Goal: Information Seeking & Learning: Learn about a topic

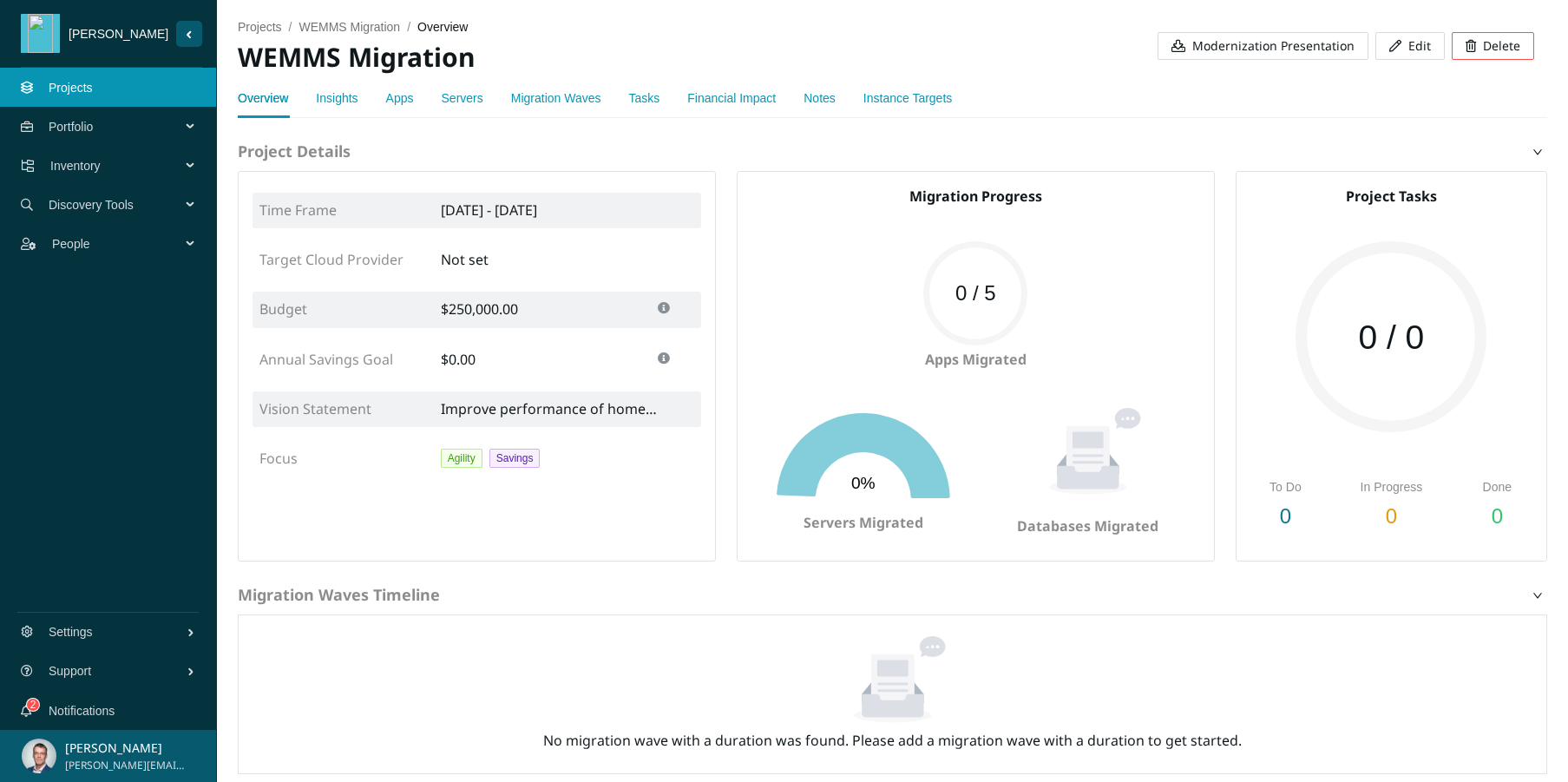
click at [66, 92] on link "Projects" at bounding box center [70, 88] width 44 height 14
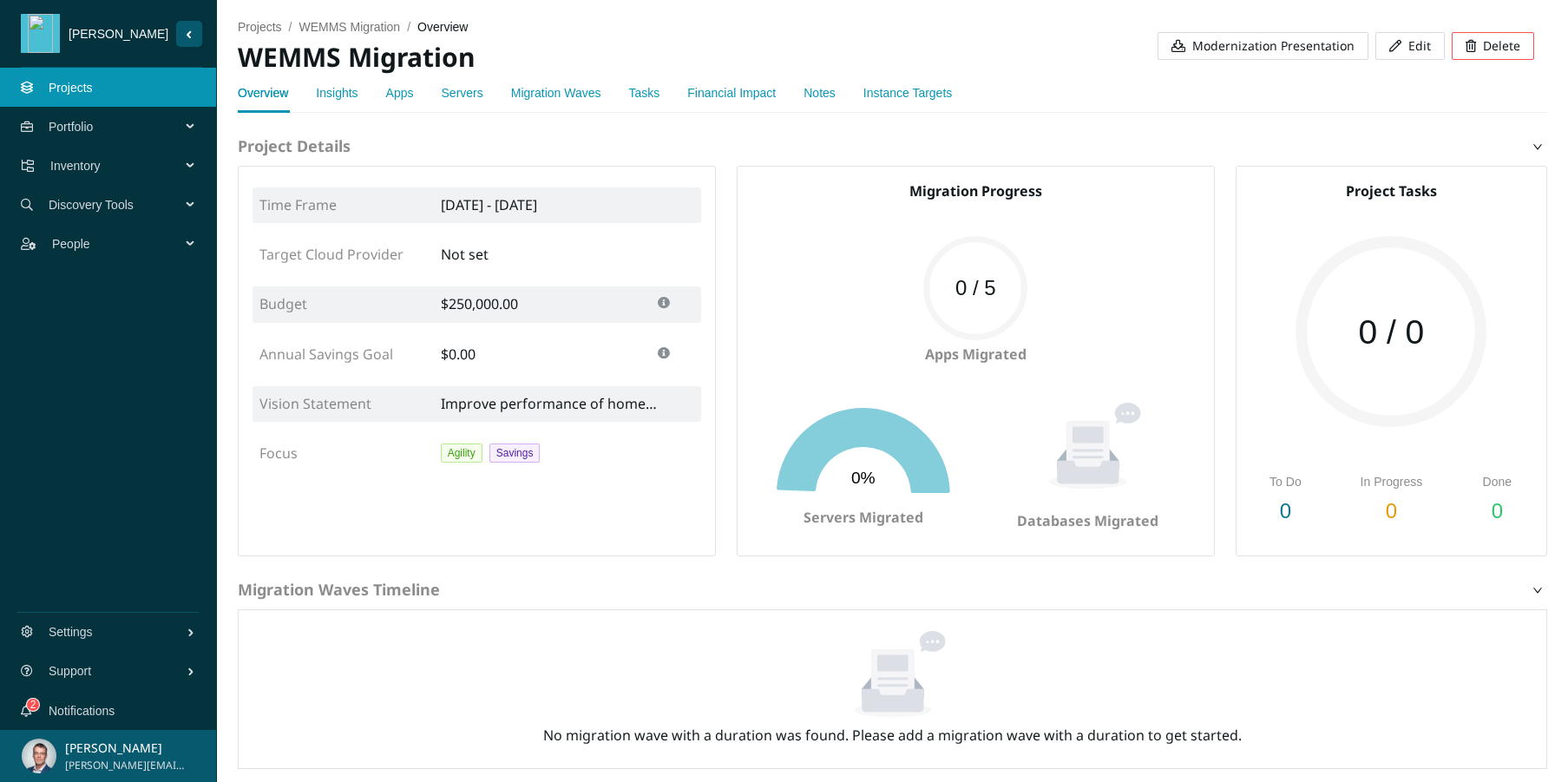
click at [354, 97] on link "Insights" at bounding box center [337, 93] width 42 height 14
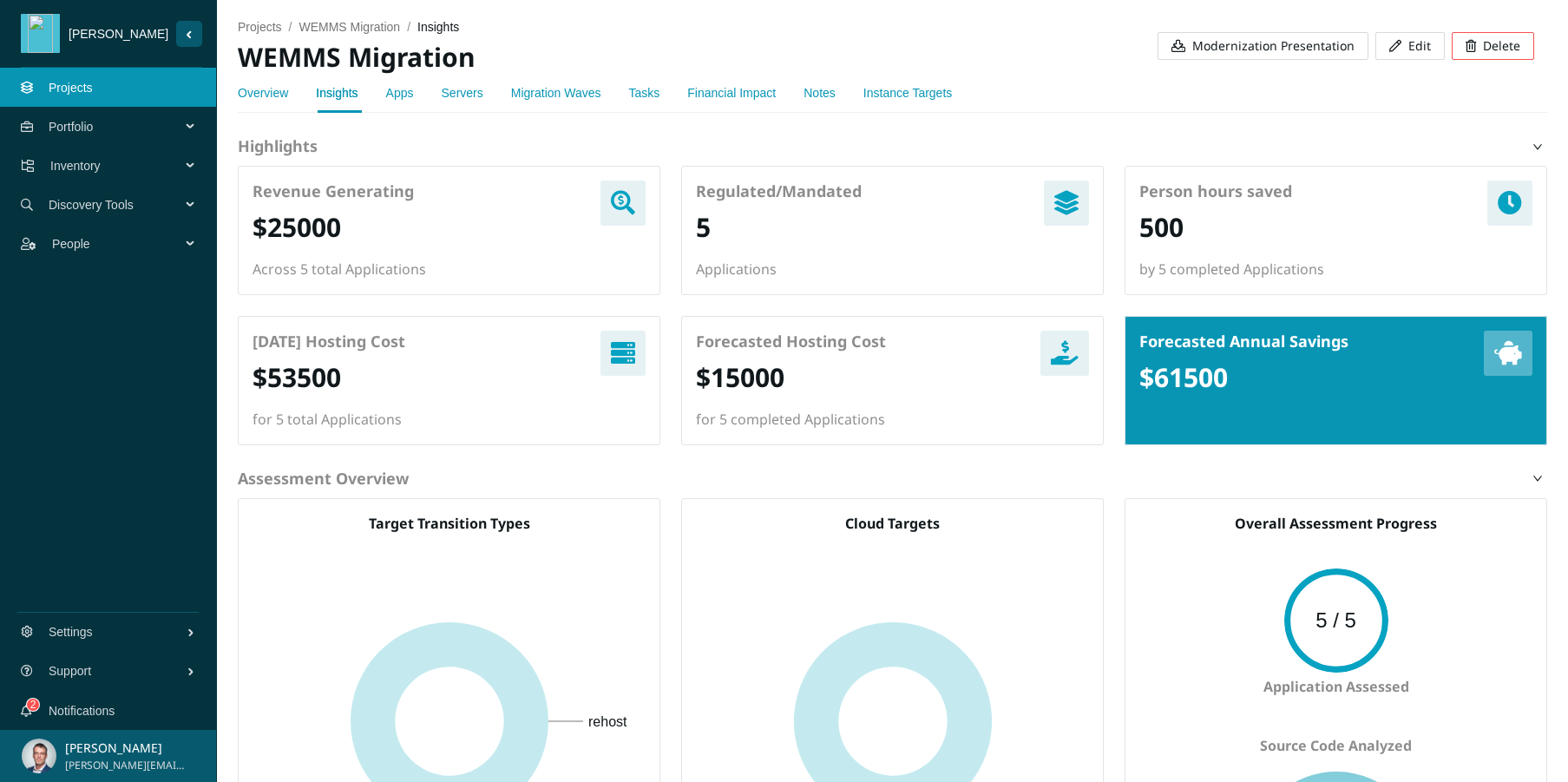
click at [381, 89] on div "Overview Insights Apps Servers Migration Waves Tasks Financial Impact Notes Ins…" at bounding box center [595, 93] width 714 height 40
click at [408, 95] on link "Apps" at bounding box center [400, 93] width 28 height 14
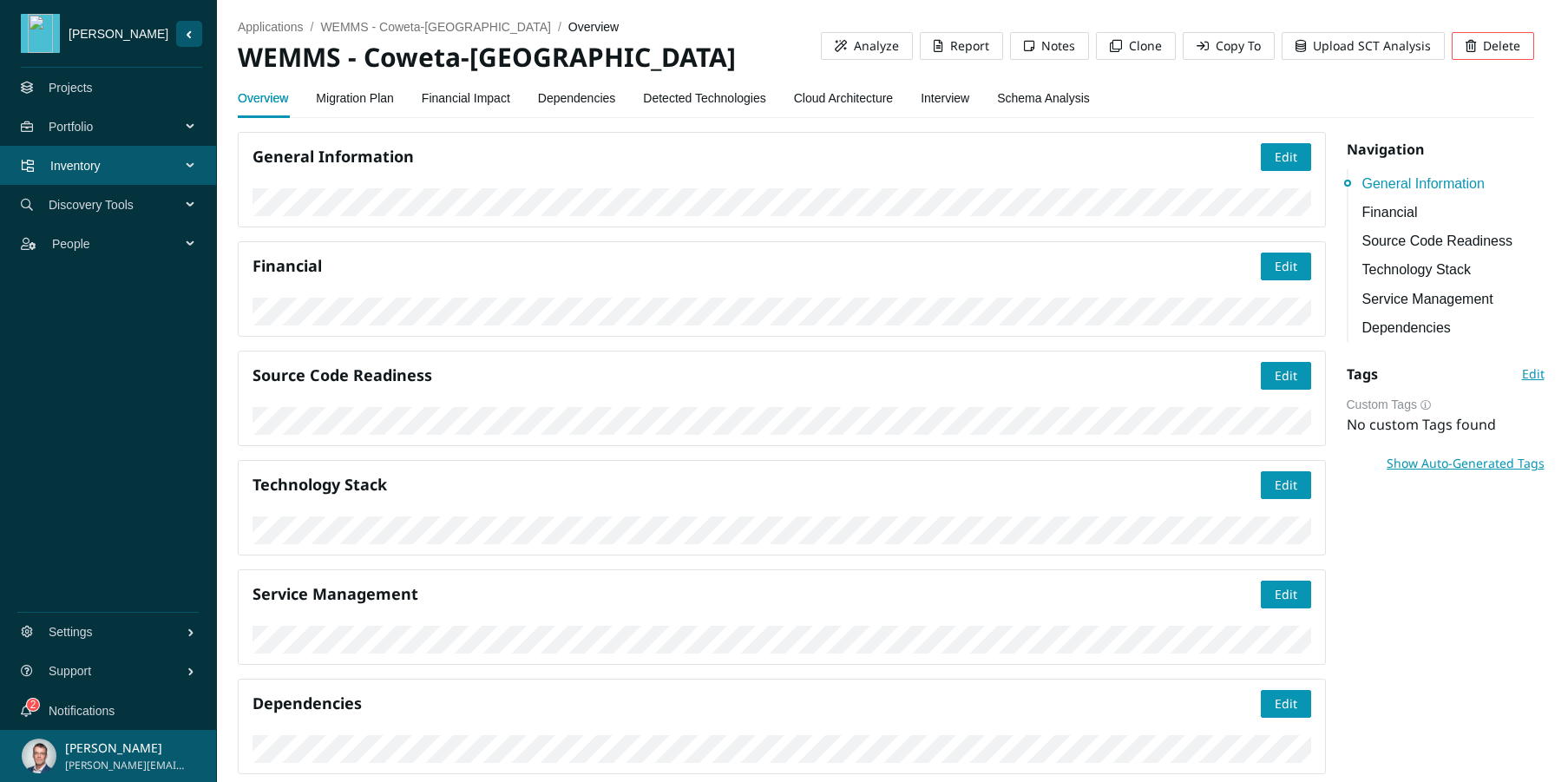
click at [367, 101] on link "Migration Plan" at bounding box center [354, 98] width 78 height 35
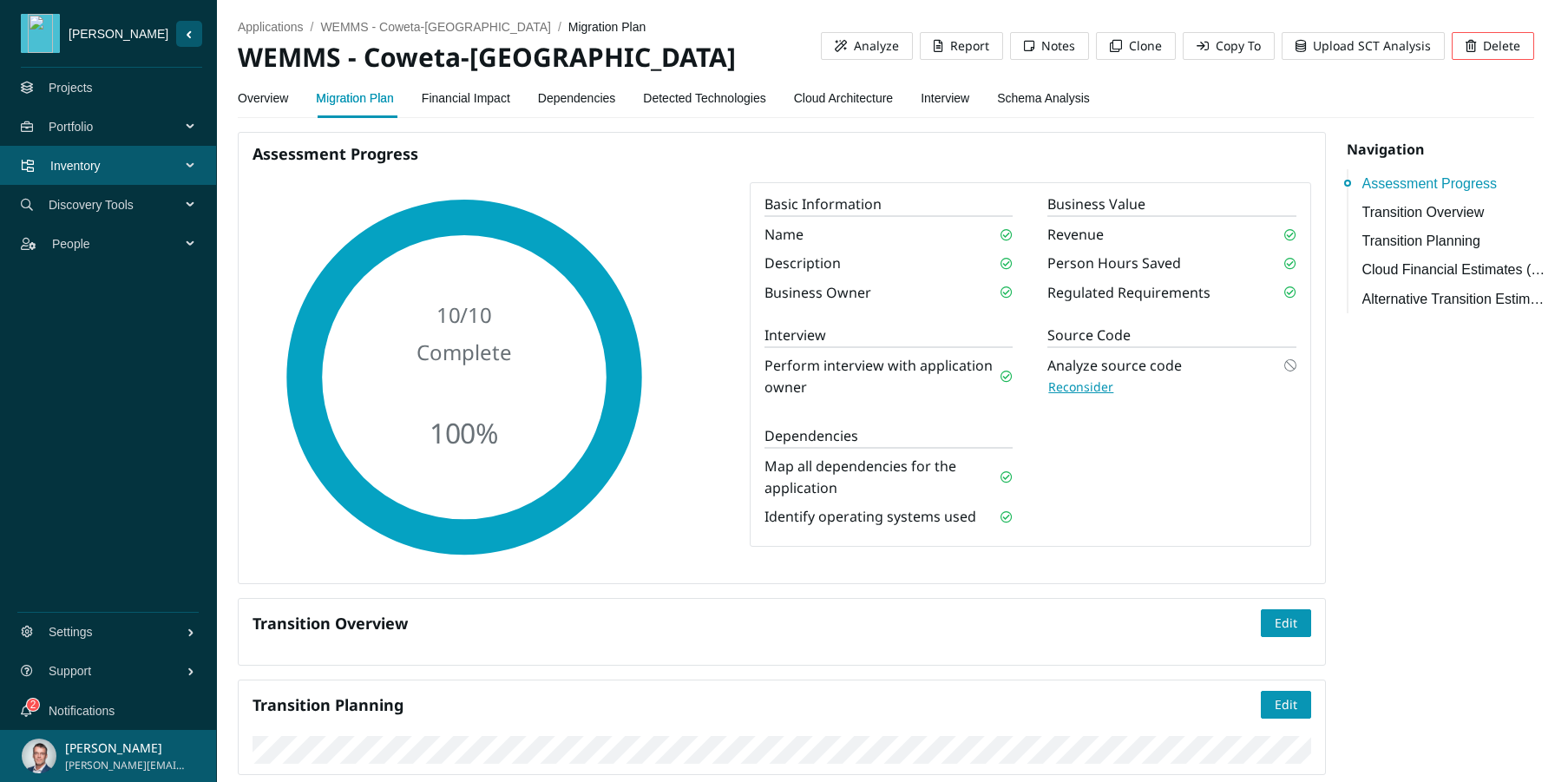
scroll to position [395, 0]
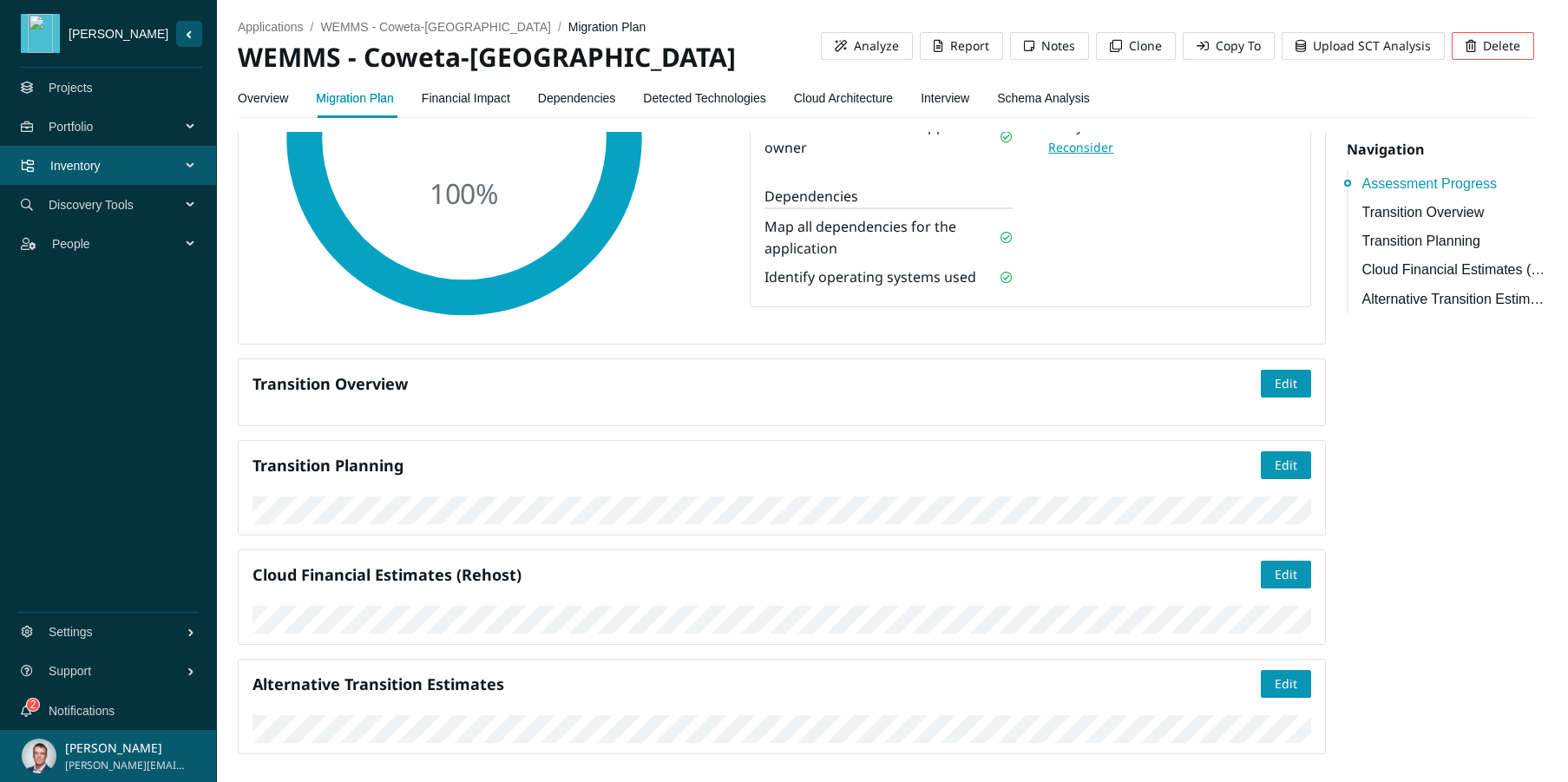
click at [459, 85] on link "Financial Impact" at bounding box center [466, 98] width 89 height 35
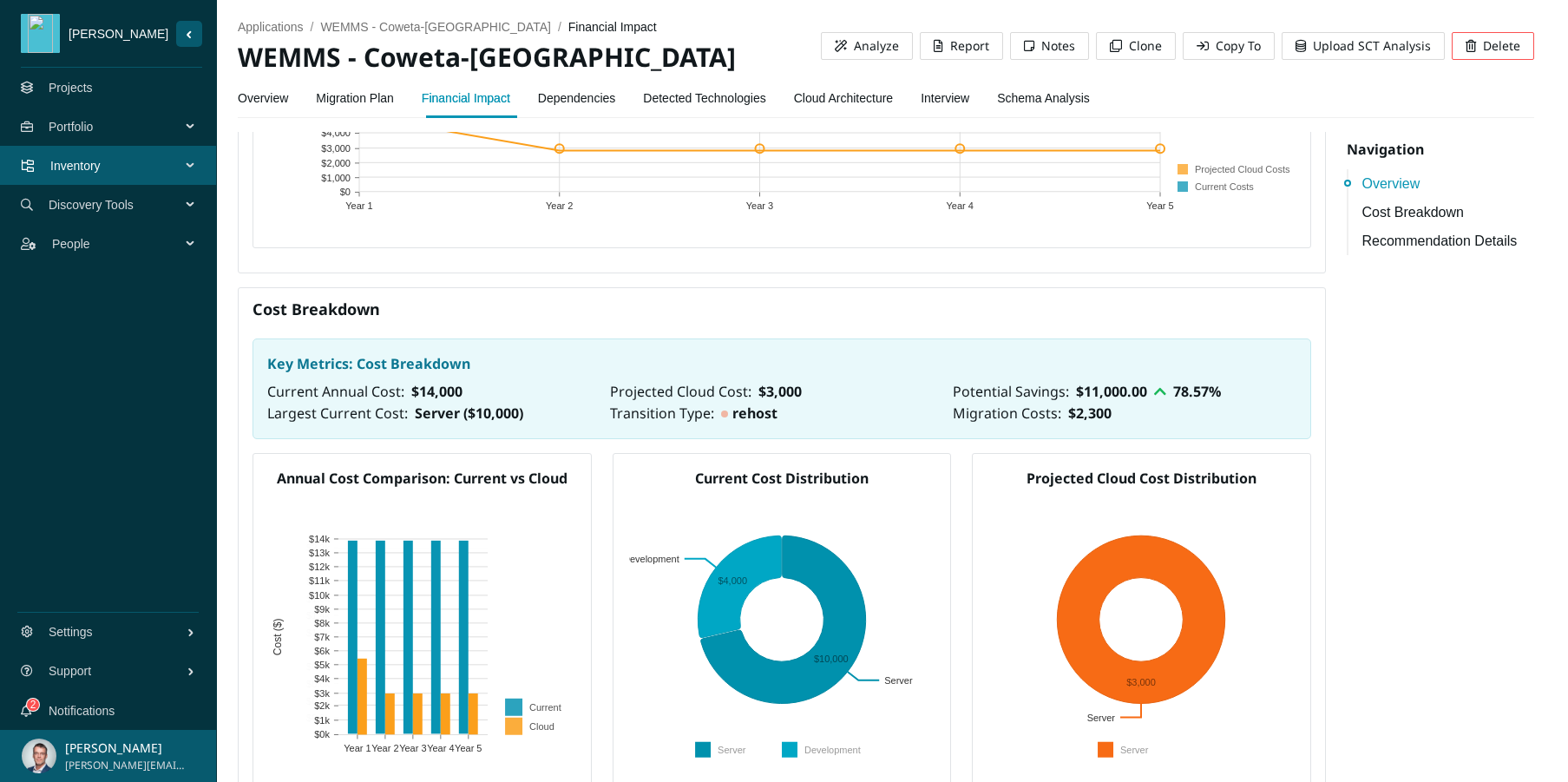
click at [594, 93] on link "Dependencies" at bounding box center [577, 98] width 78 height 35
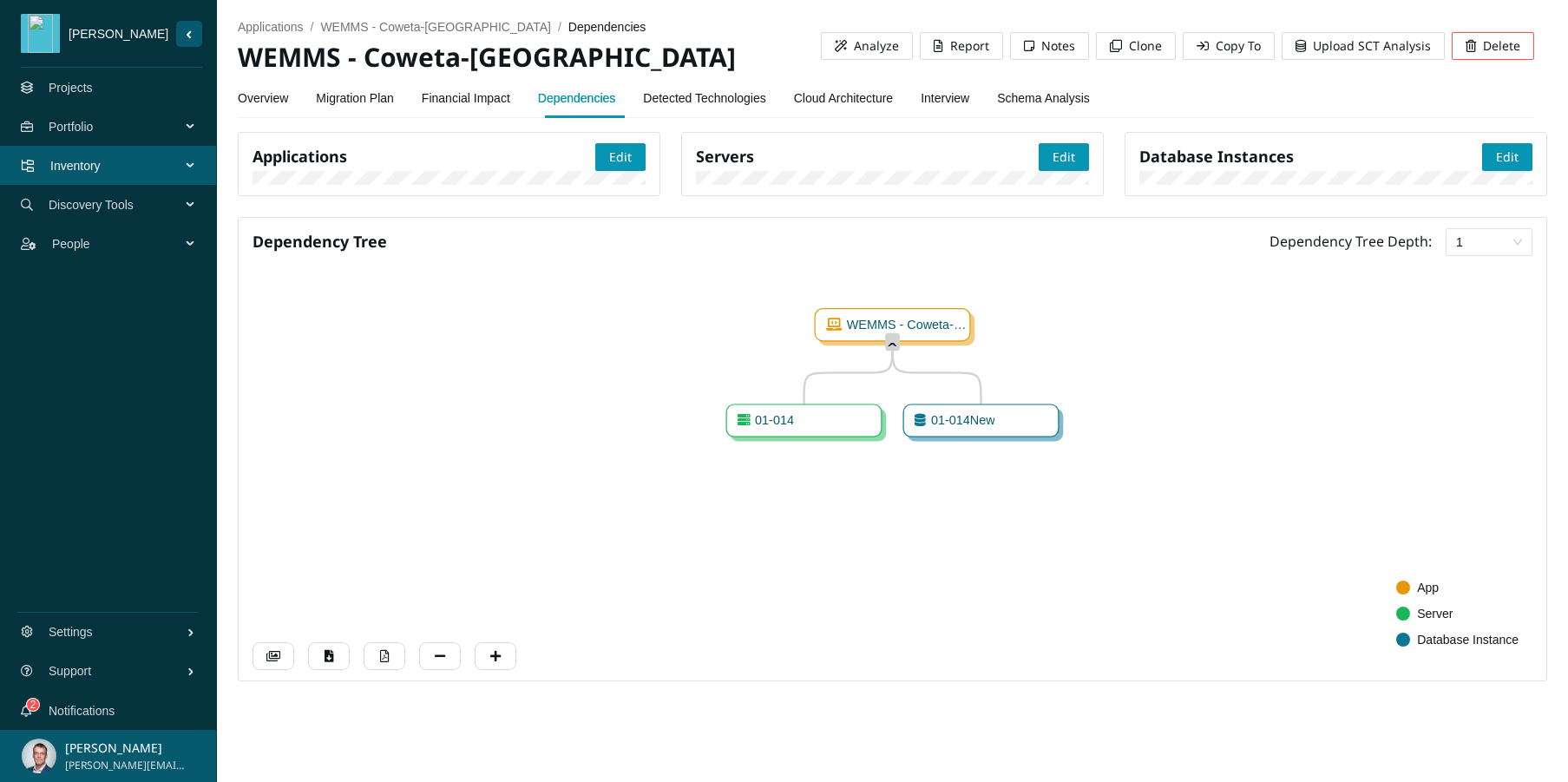
click at [716, 95] on link "Detected Technologies" at bounding box center [704, 98] width 123 height 35
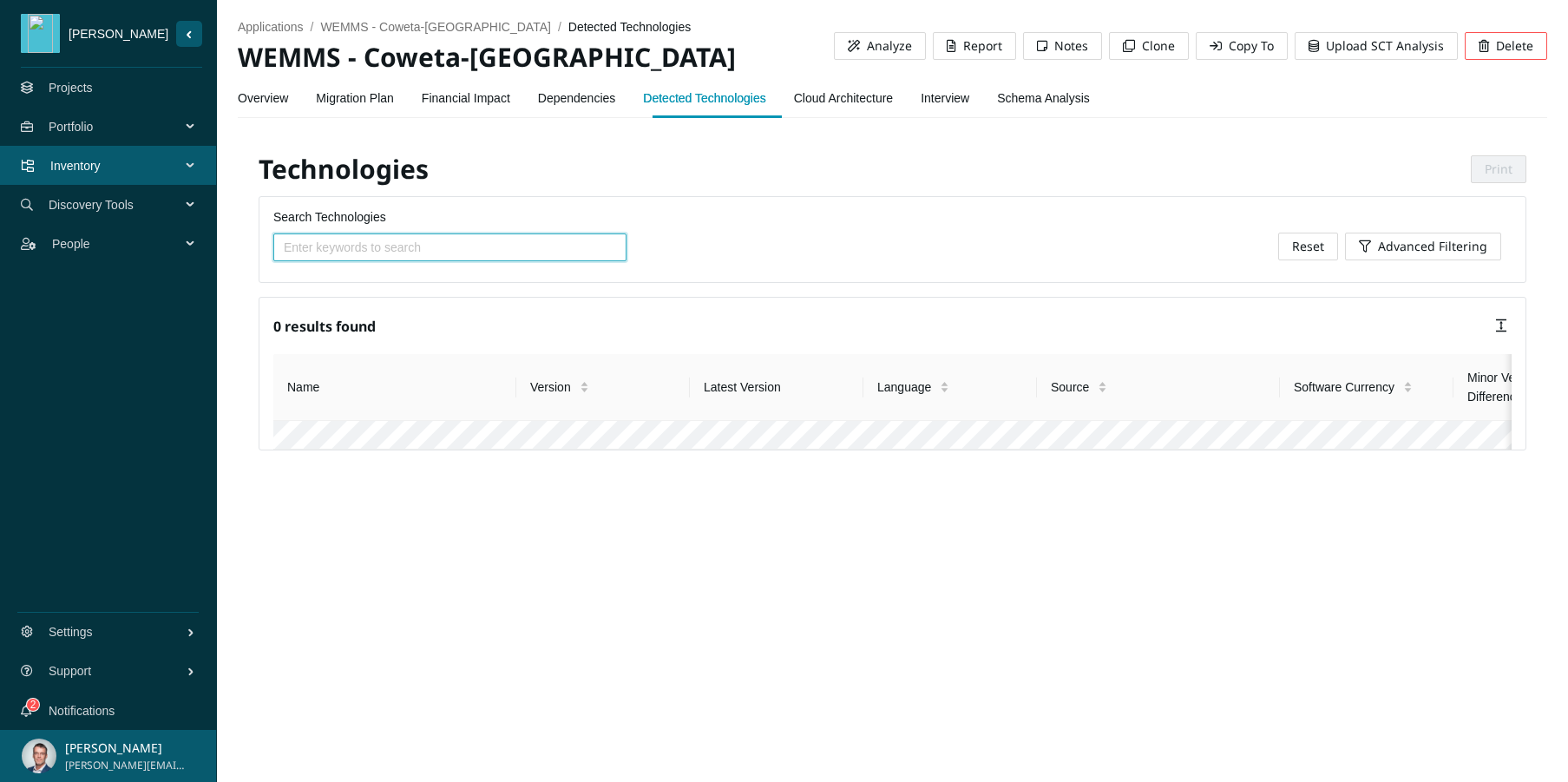
click at [855, 97] on link "Cloud Architecture" at bounding box center [844, 98] width 99 height 35
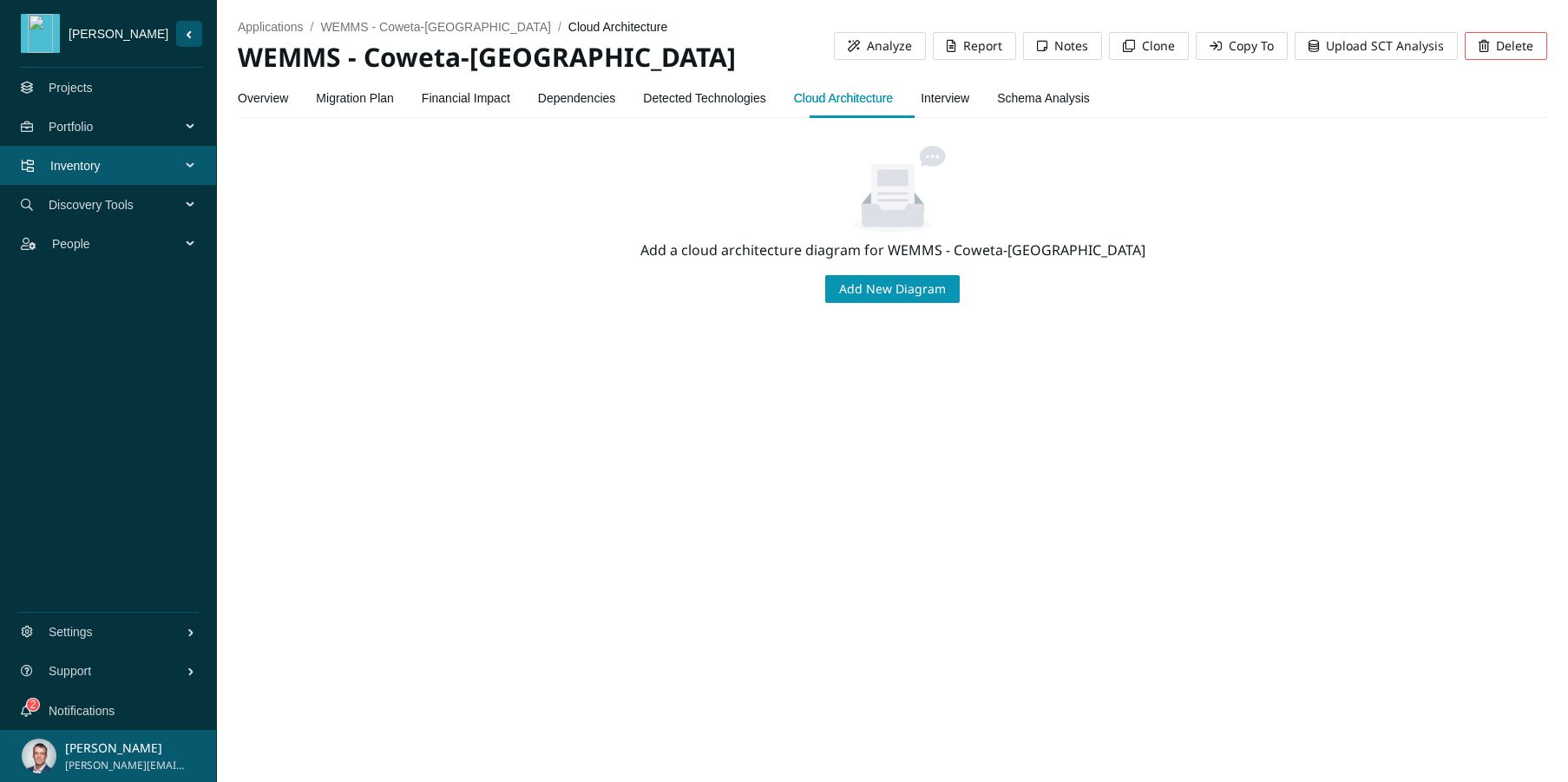
click at [959, 100] on link "Interview" at bounding box center [944, 98] width 48 height 35
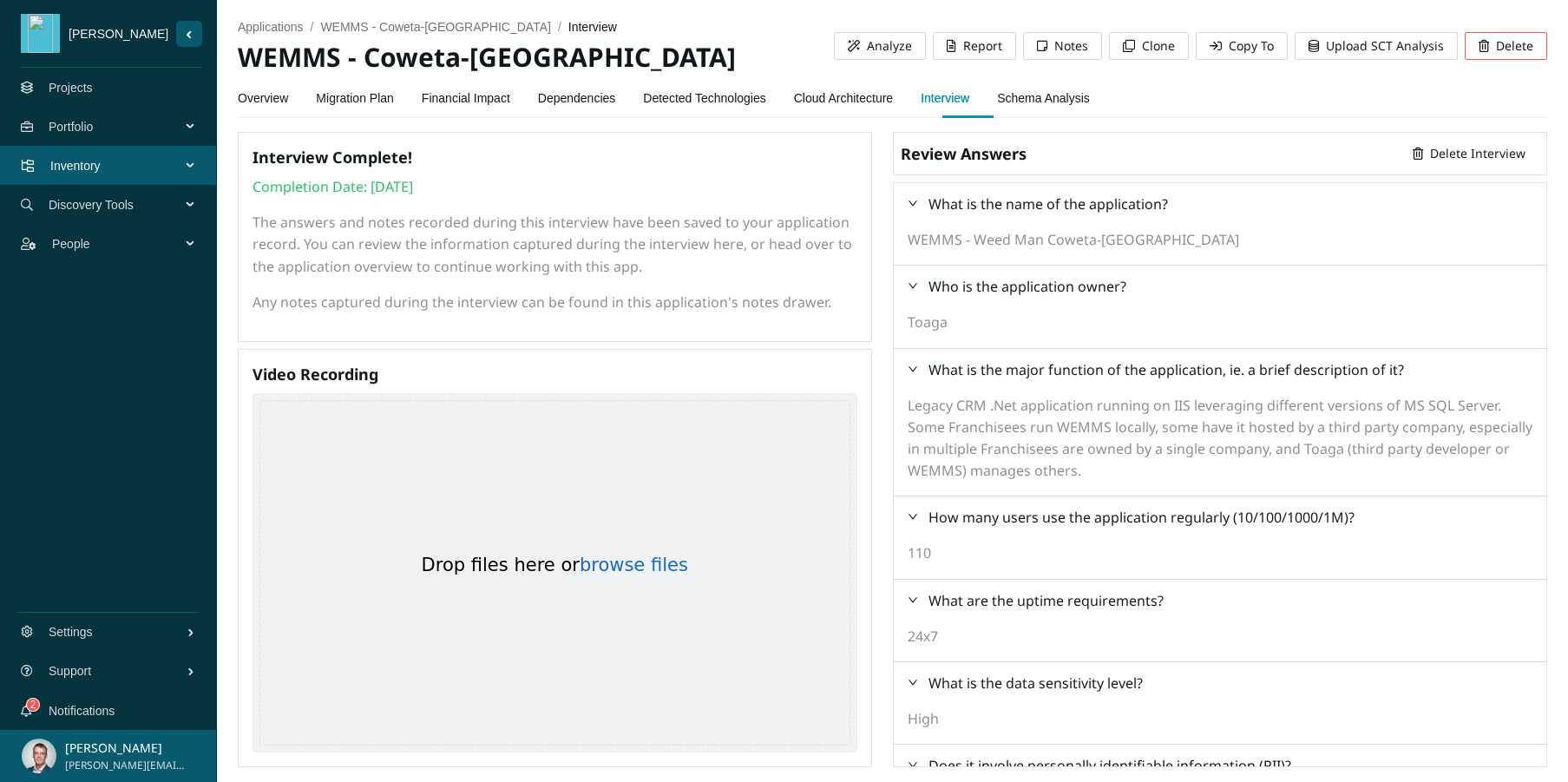
click at [1069, 99] on link "Schema Analysis" at bounding box center [1044, 98] width 93 height 35
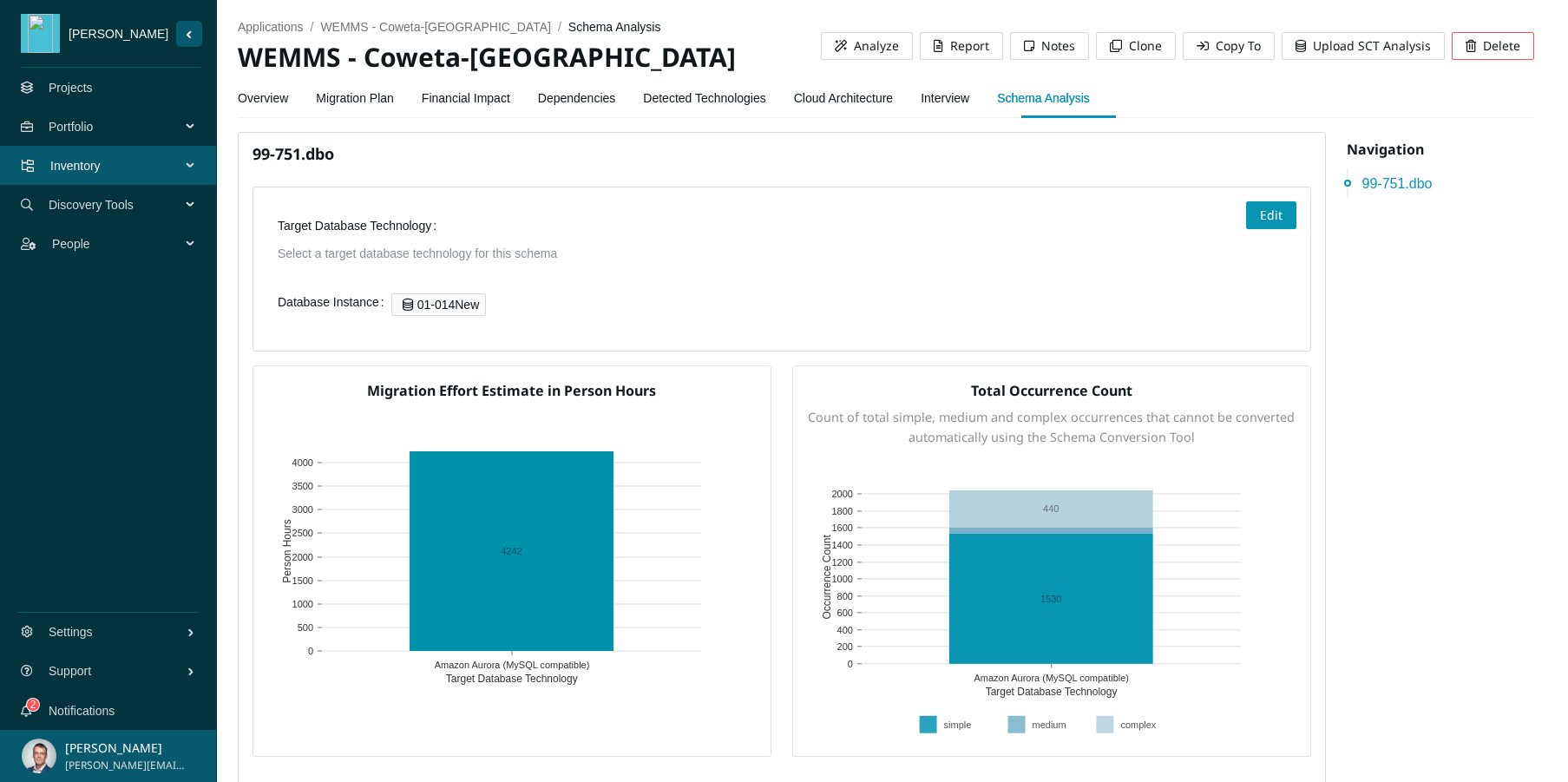
click at [108, 131] on span "Portfolio" at bounding box center [118, 126] width 139 height 52
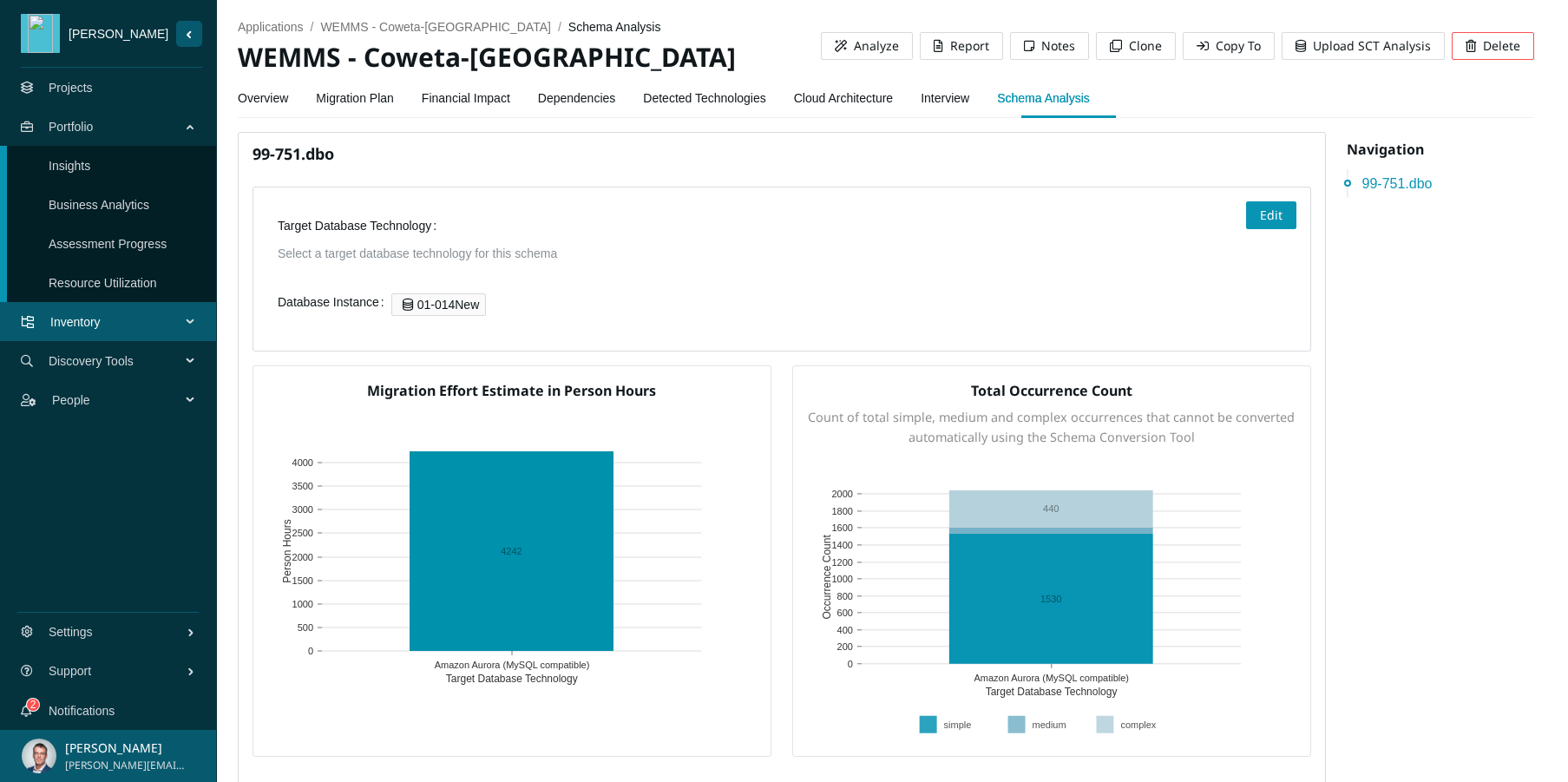
click at [90, 159] on link "Insights" at bounding box center [69, 166] width 42 height 14
